Goal: Information Seeking & Learning: Learn about a topic

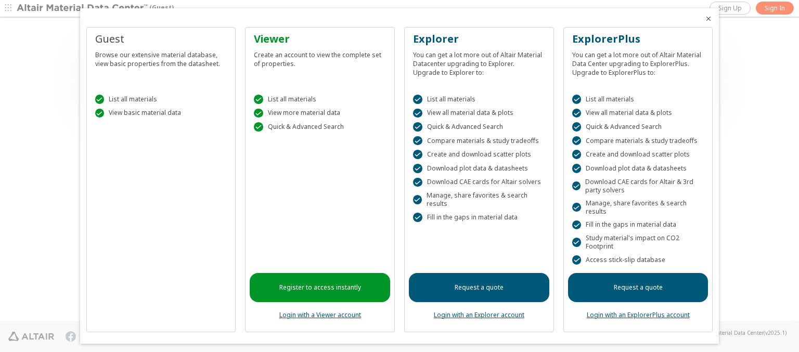
click at [704, 19] on icon "Close" at bounding box center [708, 19] width 8 height 8
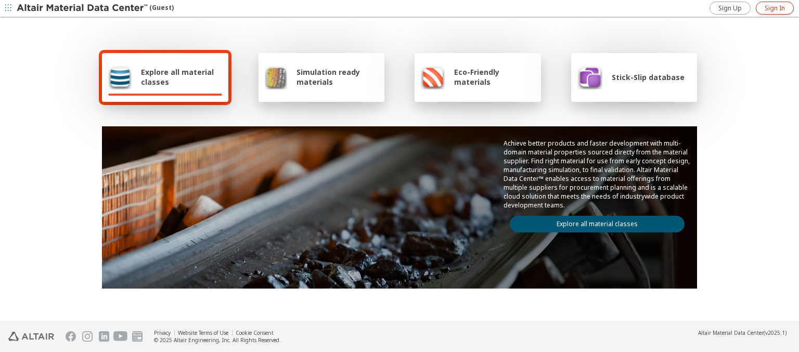
click at [774, 8] on span "Sign In" at bounding box center [775, 8] width 20 height 8
click at [83, 8] on img at bounding box center [83, 8] width 133 height 10
click at [177, 77] on span "Explore all material classes" at bounding box center [181, 77] width 81 height 20
click at [593, 222] on link "Explore all material classes" at bounding box center [597, 224] width 175 height 17
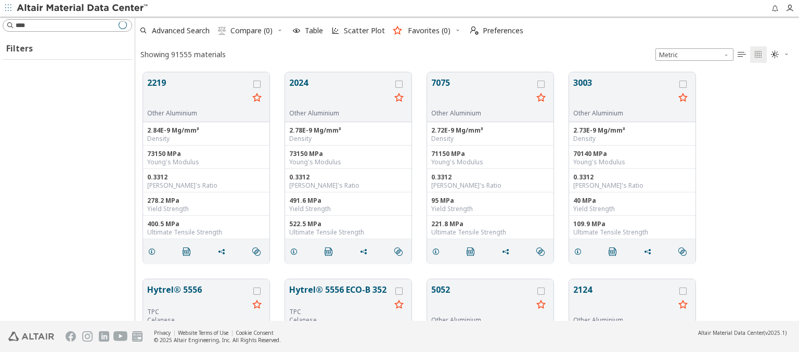
scroll to position [249, 655]
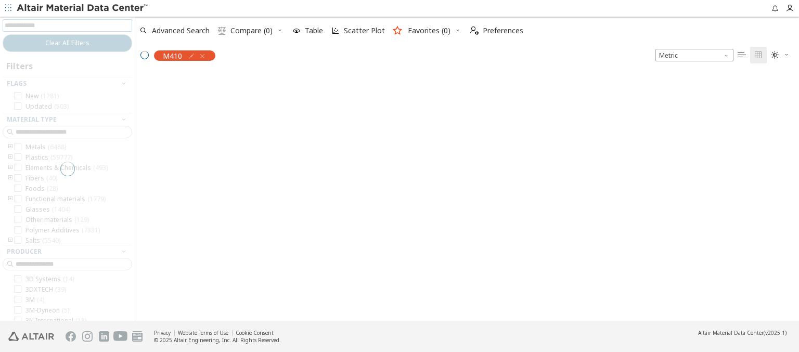
scroll to position [247, 655]
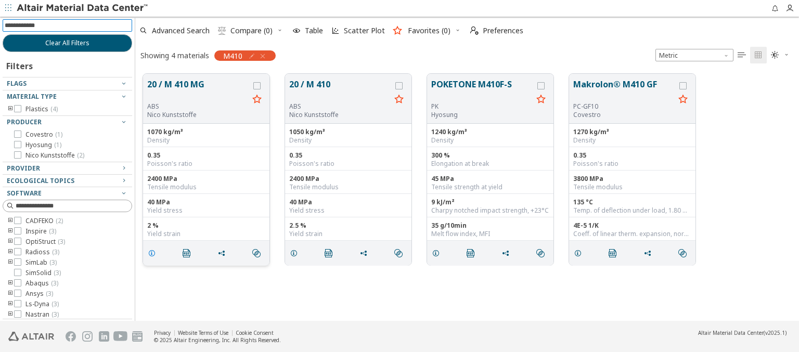
click at [153, 252] on icon "grid" at bounding box center [152, 253] width 8 height 8
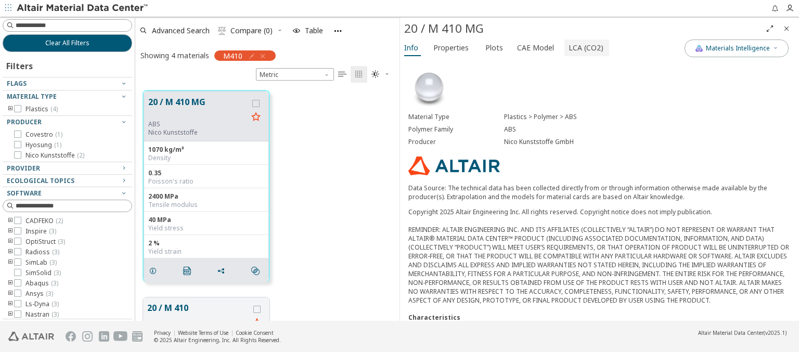
click at [580, 47] on span "LCA (CO2)" at bounding box center [585, 48] width 35 height 17
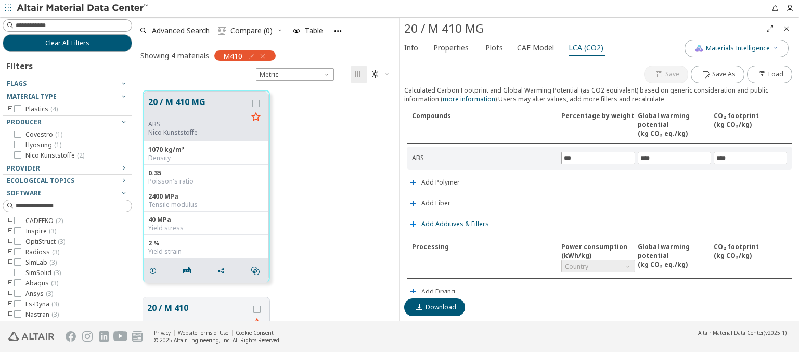
click at [454, 222] on span "Add Additives & Fillers" at bounding box center [455, 224] width 68 height 6
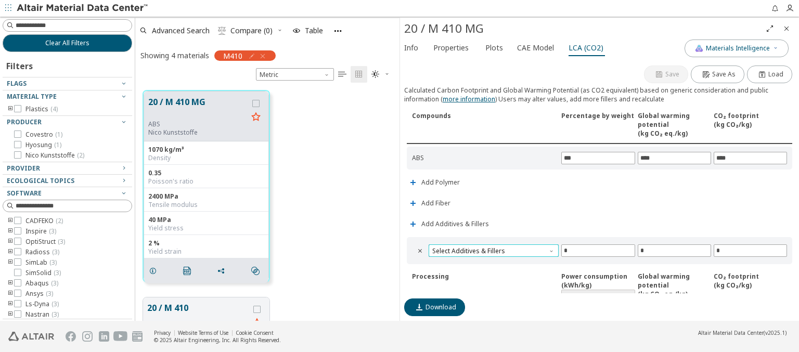
click at [492, 249] on span "Select Additives & Fillers" at bounding box center [494, 250] width 130 height 12
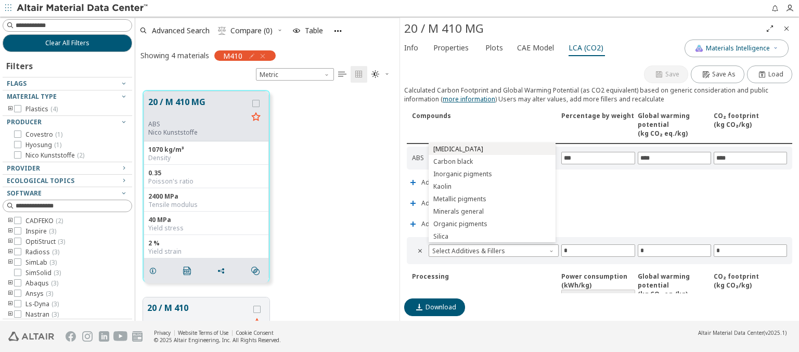
click at [491, 149] on span "Calcium carbonate" at bounding box center [492, 149] width 119 height 7
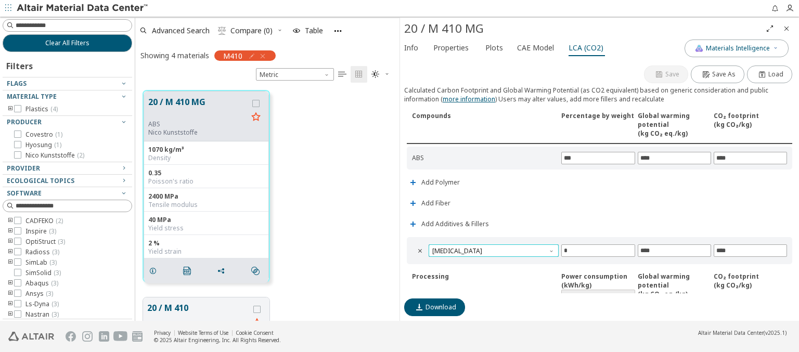
click at [492, 249] on span "Calcium carbonate" at bounding box center [494, 250] width 130 height 12
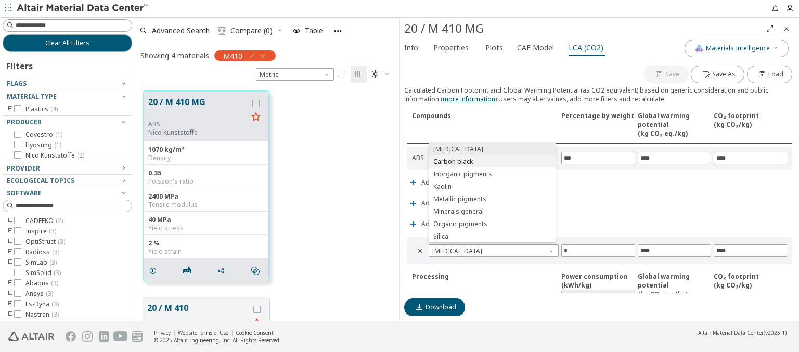
click at [491, 161] on span "Carbon black" at bounding box center [492, 161] width 119 height 7
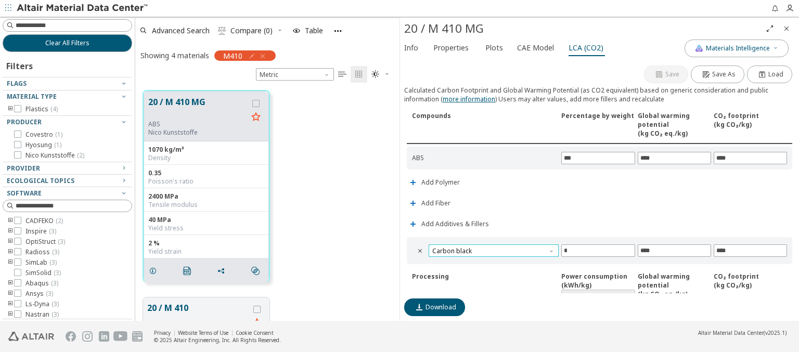
click at [492, 249] on span "Carbon black" at bounding box center [494, 250] width 130 height 12
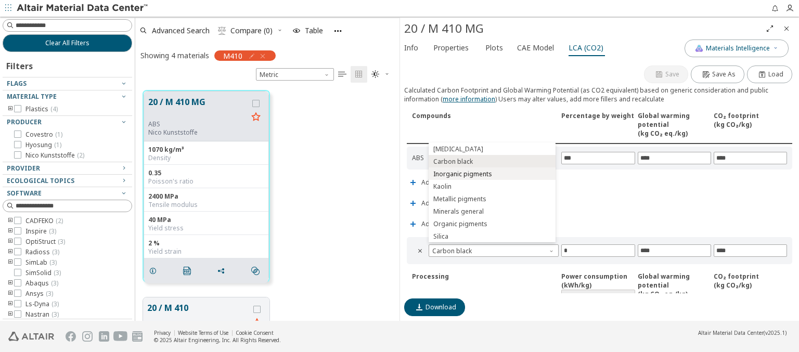
click at [491, 174] on span "Inorganic pigments" at bounding box center [492, 174] width 119 height 7
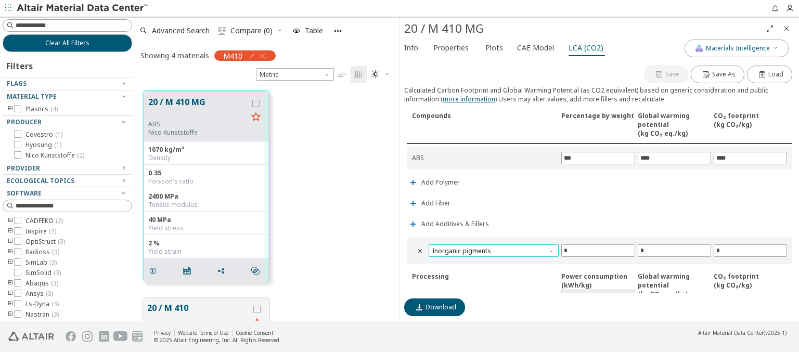
click at [492, 249] on span "Inorganic pigments" at bounding box center [494, 250] width 130 height 12
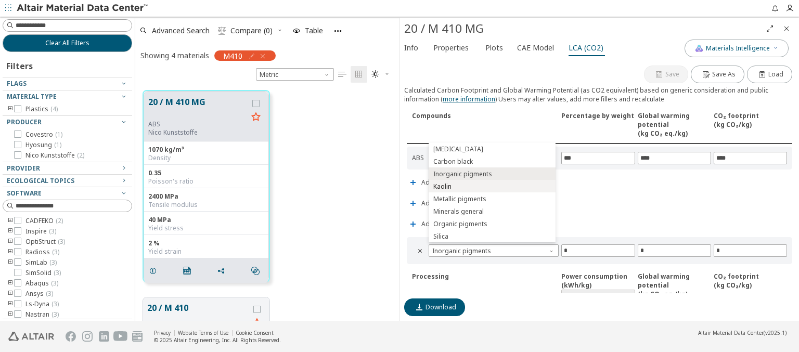
click at [491, 186] on span "Kaolin" at bounding box center [492, 186] width 119 height 7
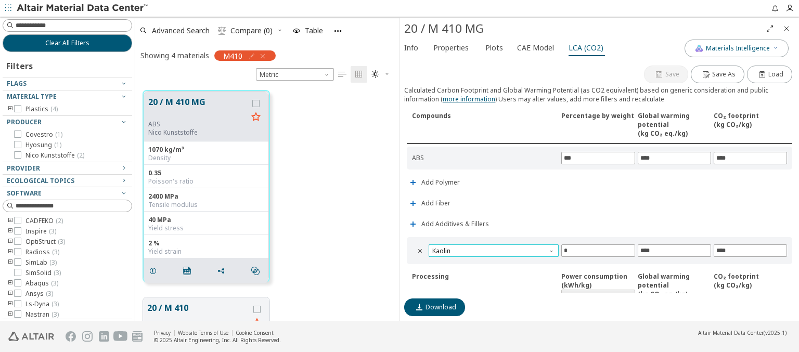
click at [492, 249] on span "Kaolin" at bounding box center [494, 250] width 130 height 12
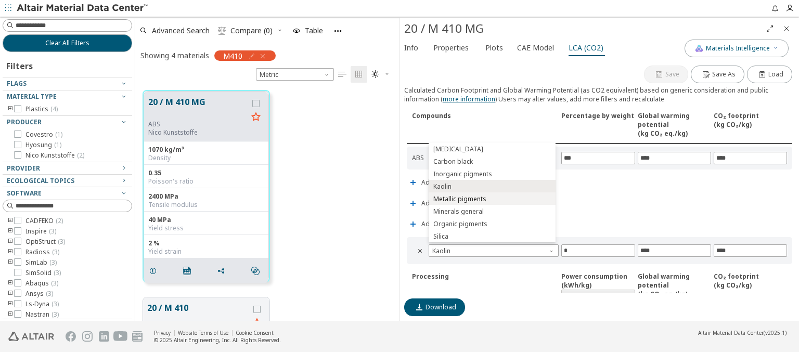
click at [491, 199] on span "Metallic pigments" at bounding box center [492, 199] width 119 height 7
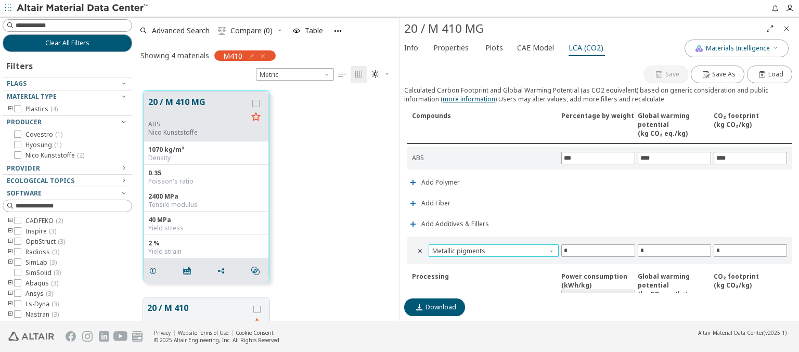
click at [492, 249] on span "Metallic pigments" at bounding box center [494, 250] width 130 height 12
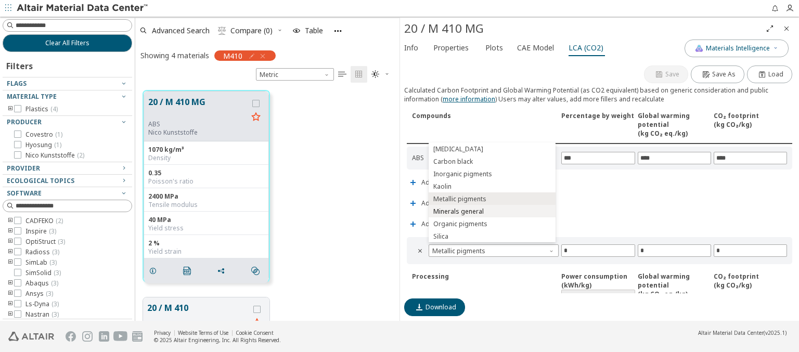
click at [491, 211] on span "Minerals general" at bounding box center [492, 211] width 119 height 7
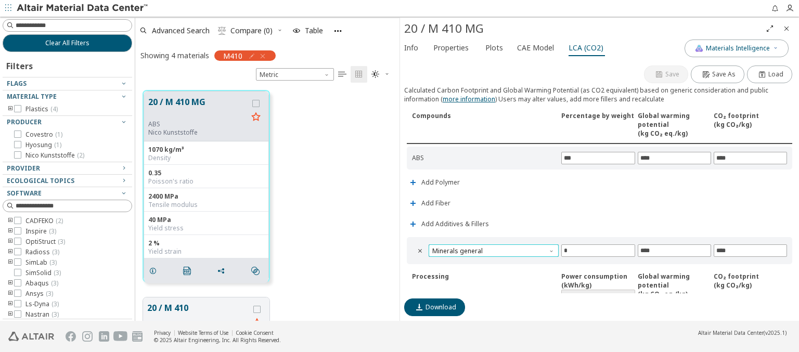
click at [492, 249] on span "Minerals general" at bounding box center [494, 250] width 130 height 12
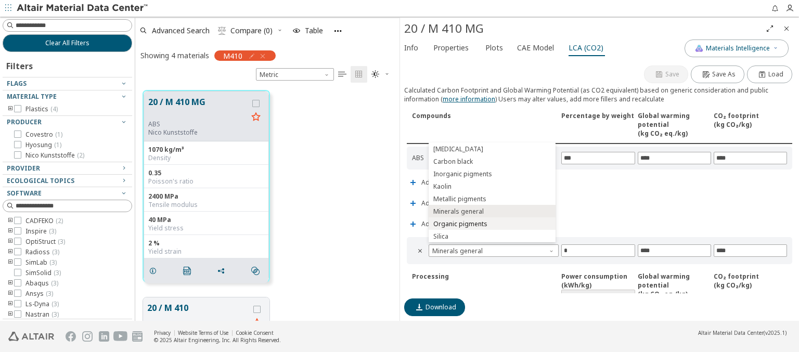
click at [491, 224] on span "Organic pigments" at bounding box center [492, 224] width 119 height 7
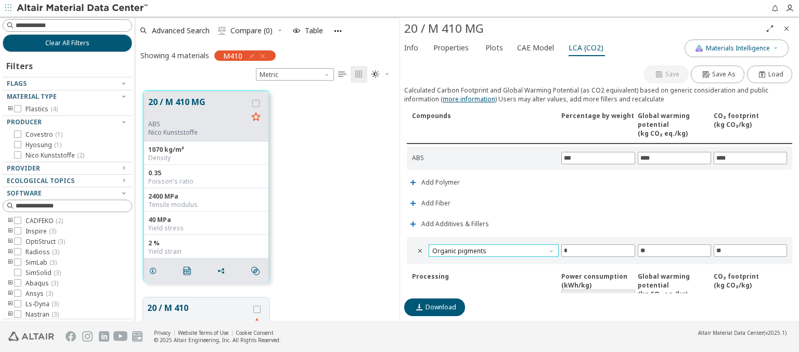
click at [492, 249] on span "Organic pigments" at bounding box center [494, 250] width 130 height 12
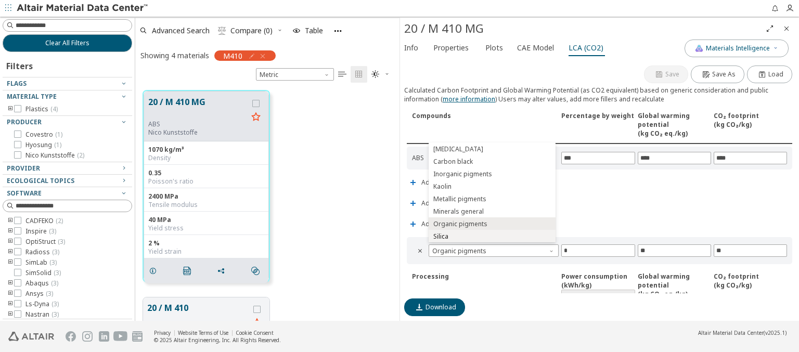
click at [491, 236] on span "Silica" at bounding box center [492, 236] width 119 height 7
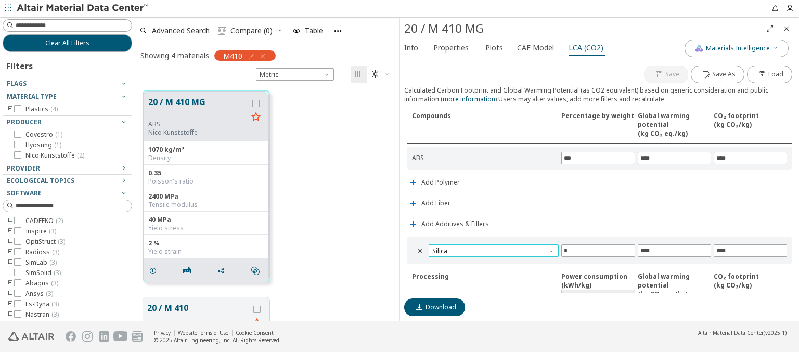
click at [492, 249] on span "Silica" at bounding box center [494, 250] width 130 height 12
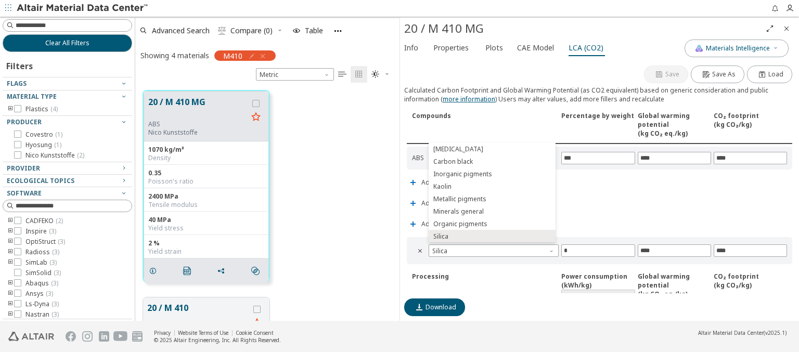
click at [786, 28] on icon "Close" at bounding box center [786, 28] width 8 height 8
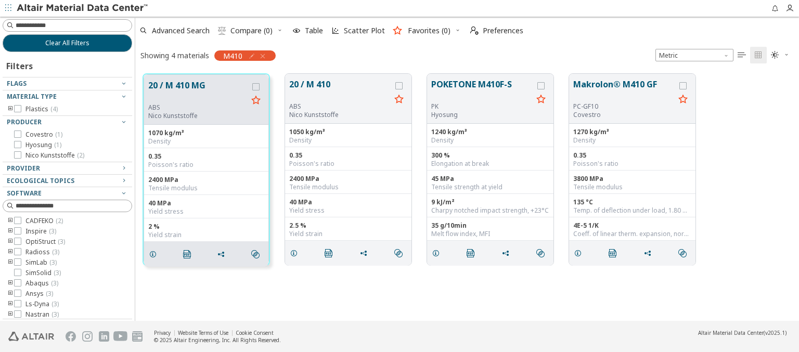
scroll to position [247, 655]
click at [63, 43] on span "Clear All Filters" at bounding box center [67, 43] width 44 height 8
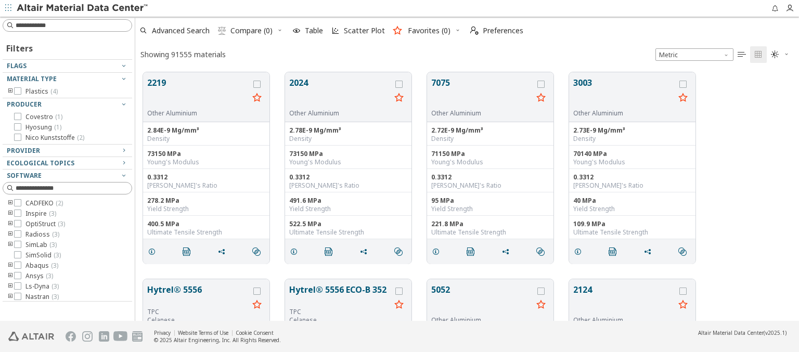
scroll to position [249, 655]
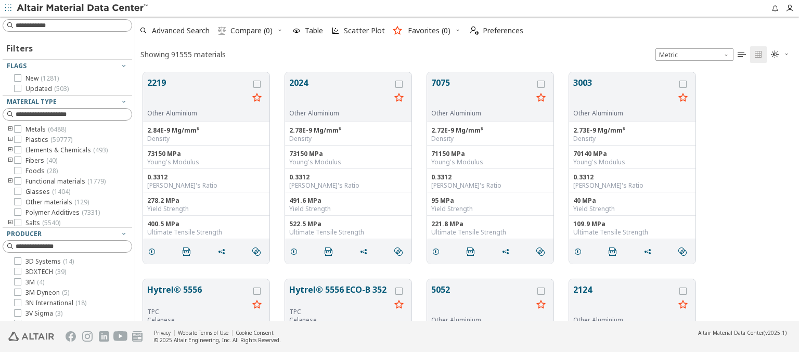
click at [83, 8] on img at bounding box center [83, 8] width 133 height 10
